Goal: Check status: Check status

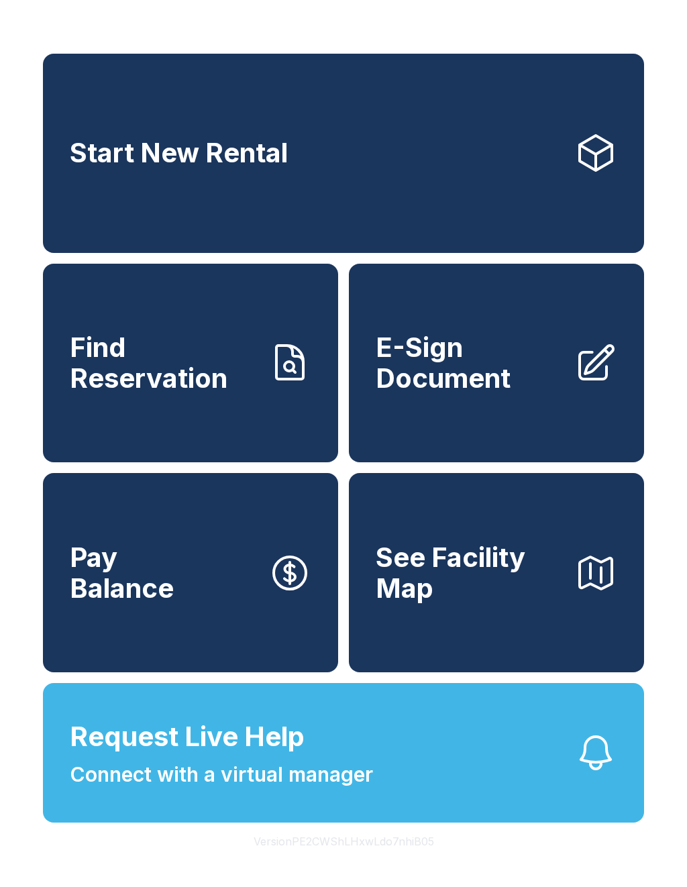
click at [366, 770] on span "Request Live Help Connect with a virtual manager" at bounding box center [221, 753] width 303 height 73
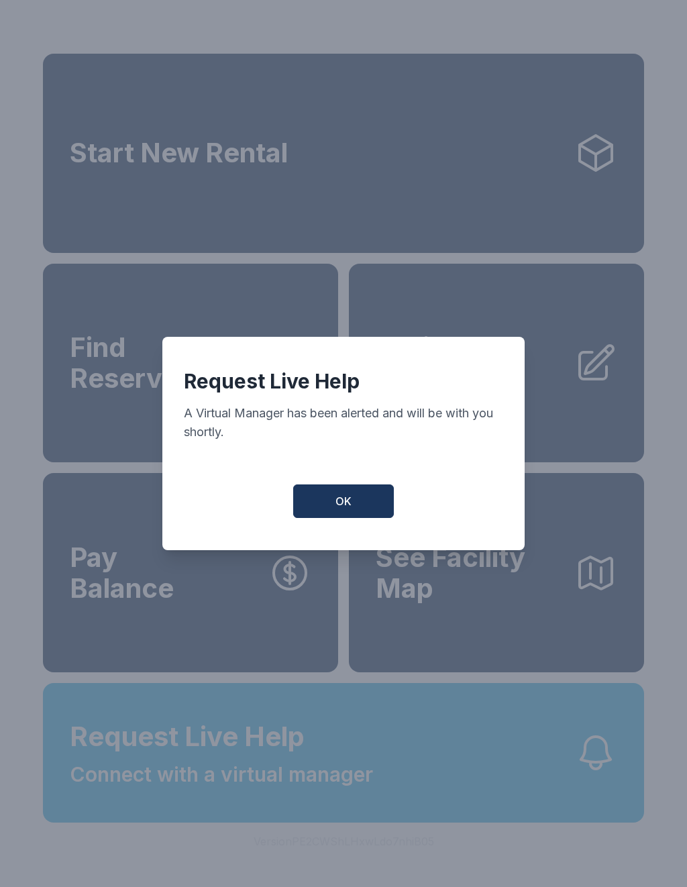
click at [368, 509] on button "OK" at bounding box center [343, 502] width 101 height 34
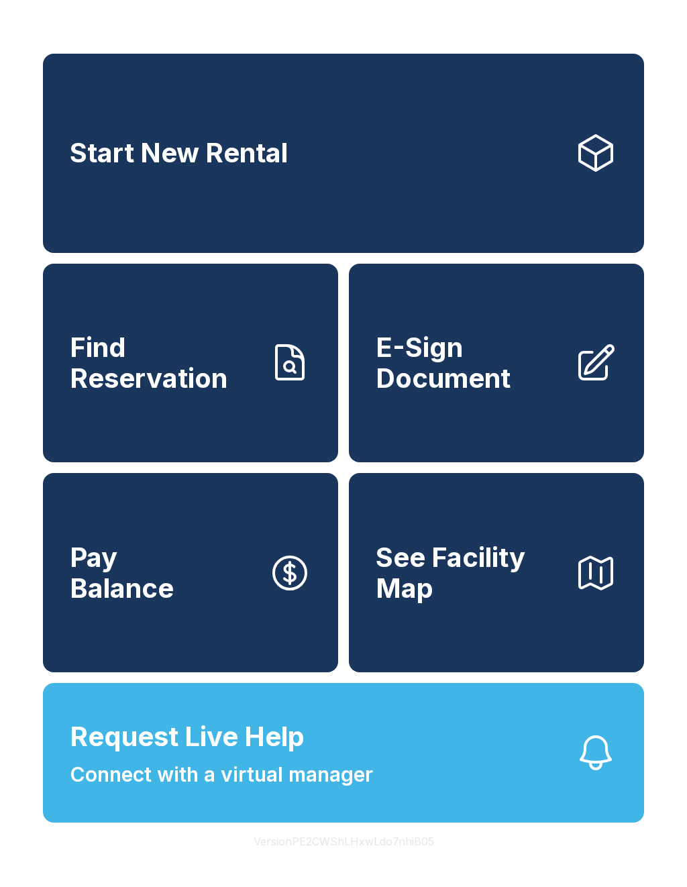
click at [358, 790] on span "Connect with a virtual manager" at bounding box center [221, 775] width 303 height 30
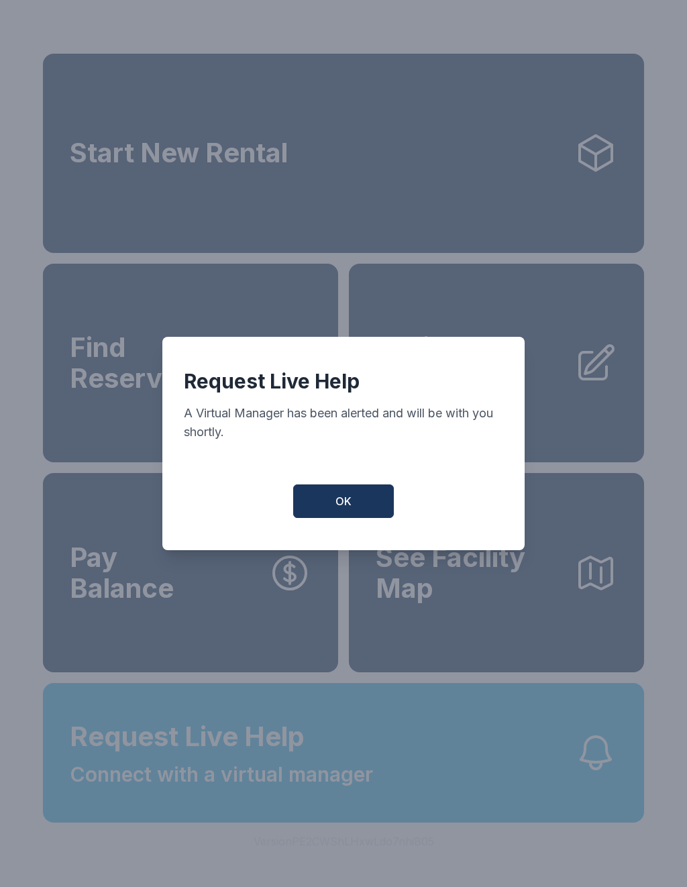
click at [368, 503] on button "OK" at bounding box center [343, 502] width 101 height 34
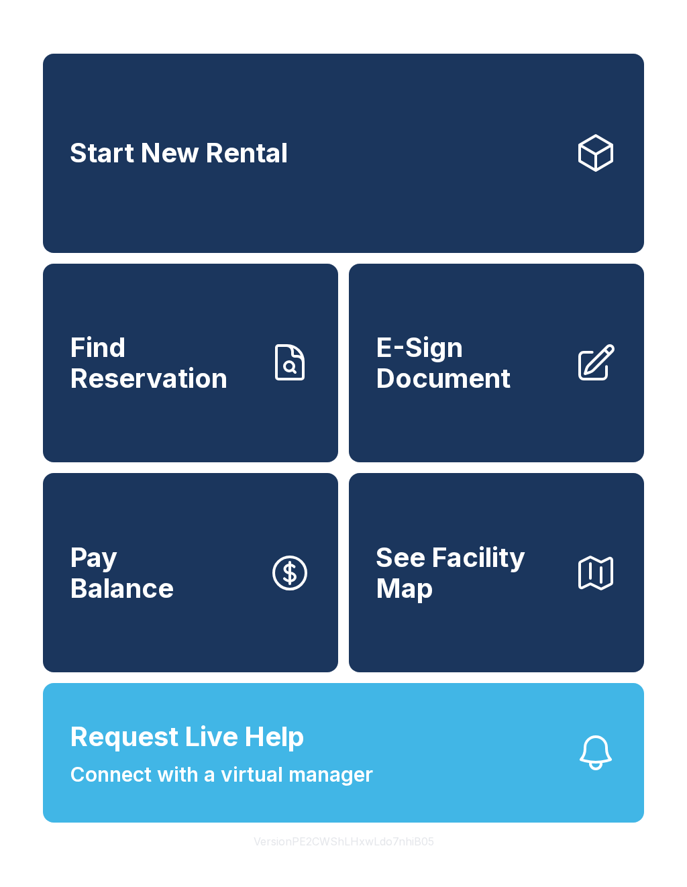
click at [445, 389] on span "E-Sign Document" at bounding box center [470, 362] width 188 height 61
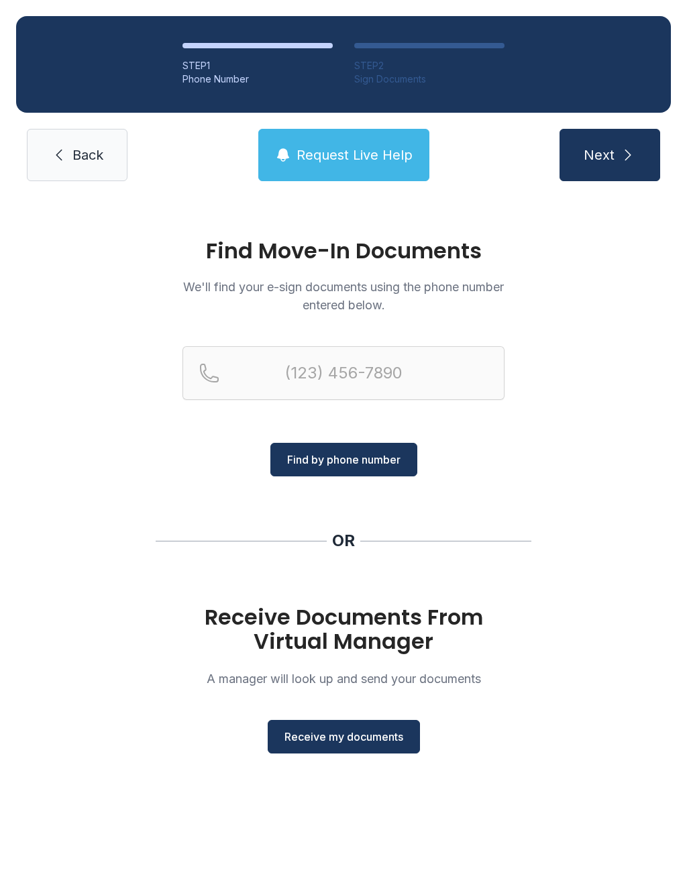
click at [105, 171] on link "Back" at bounding box center [77, 155] width 101 height 52
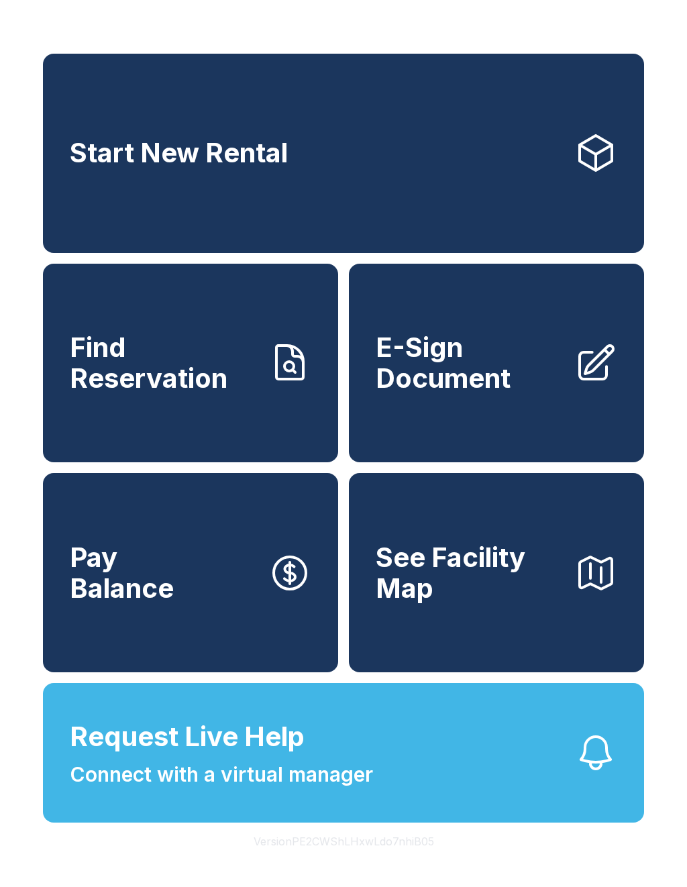
click at [208, 362] on span "Find Reservation" at bounding box center [164, 362] width 188 height 61
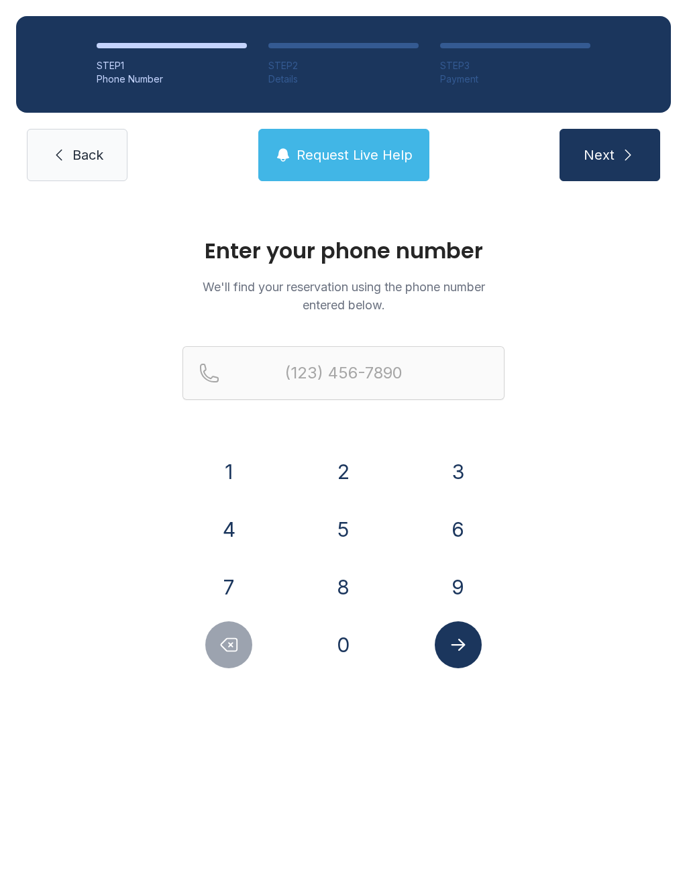
click at [452, 469] on button "3" at bounding box center [458, 471] width 47 height 47
click at [348, 646] on button "0" at bounding box center [343, 644] width 47 height 47
click at [238, 456] on button "1" at bounding box center [228, 471] width 47 height 47
click at [349, 522] on button "5" at bounding box center [343, 529] width 47 height 47
click at [240, 460] on button "1" at bounding box center [228, 471] width 47 height 47
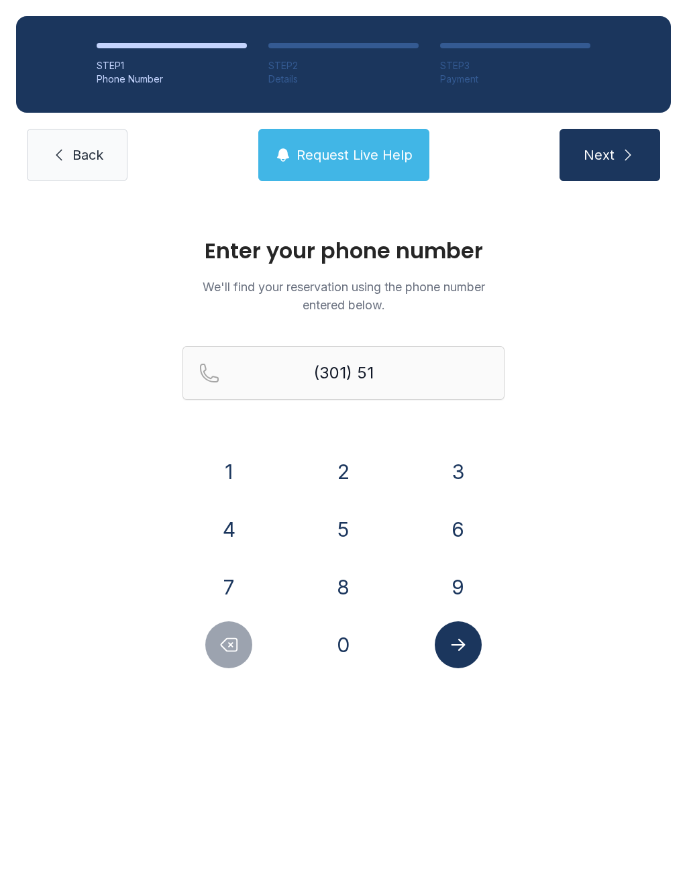
click at [347, 578] on button "8" at bounding box center [343, 587] width 47 height 47
click at [461, 478] on button "3" at bounding box center [458, 471] width 47 height 47
click at [347, 470] on button "2" at bounding box center [343, 471] width 47 height 47
click at [347, 469] on button "2" at bounding box center [343, 471] width 47 height 47
click at [236, 580] on button "7" at bounding box center [228, 587] width 47 height 47
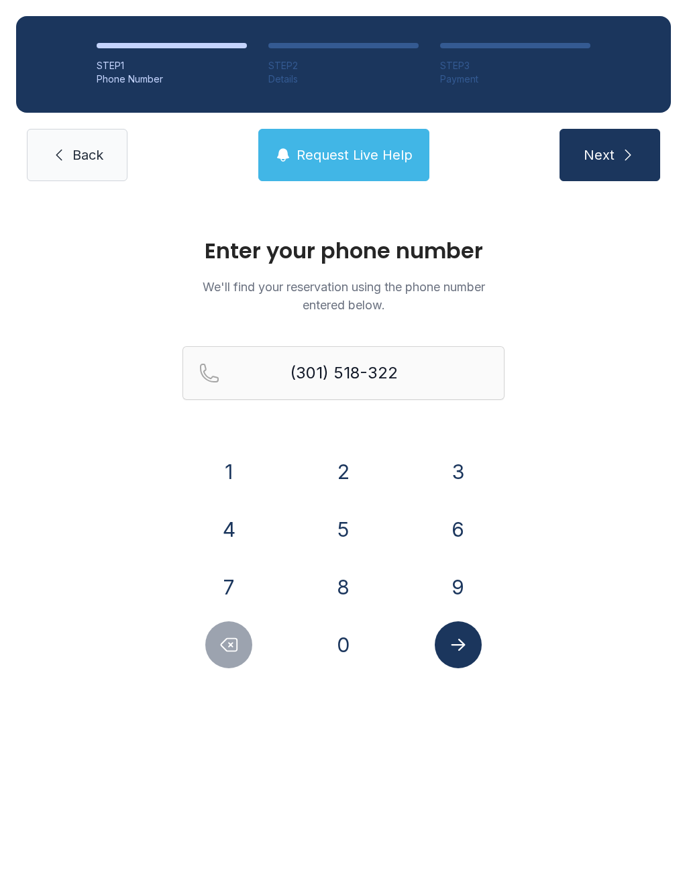
type input "[PHONE_NUMBER]"
click at [472, 634] on button "Submit lookup form" at bounding box center [458, 644] width 47 height 47
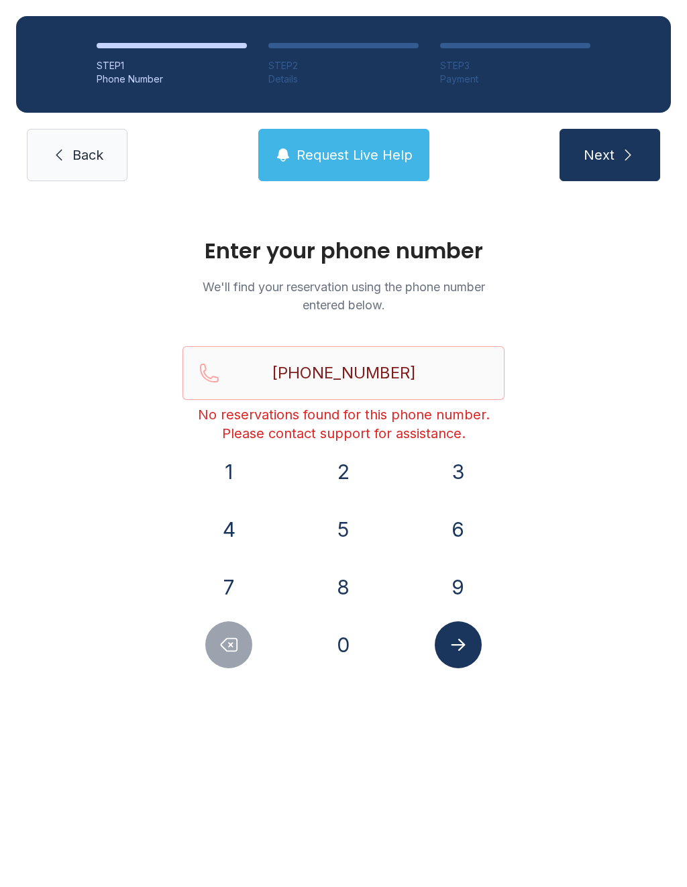
click at [77, 159] on span "Back" at bounding box center [87, 155] width 31 height 19
